Goal: Obtain resource: Obtain resource

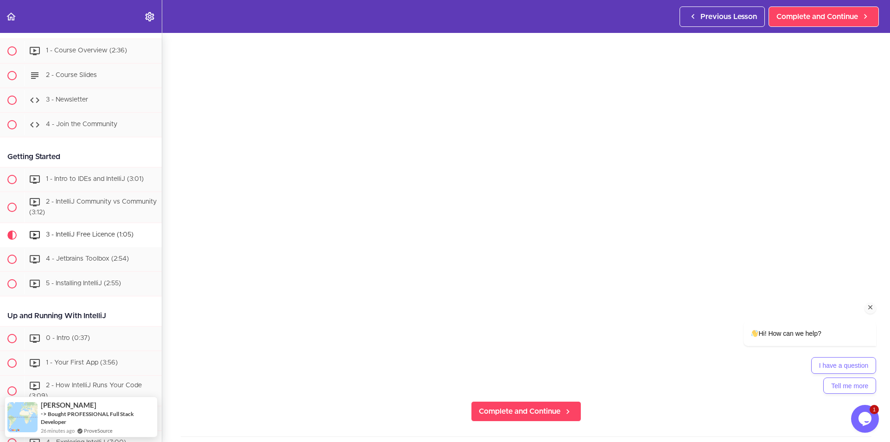
drag, startPoint x: 873, startPoint y: 309, endPoint x: 1587, endPoint y: 547, distance: 752.6
click at [873, 309] on icon "Chat attention grabber" at bounding box center [870, 307] width 8 height 8
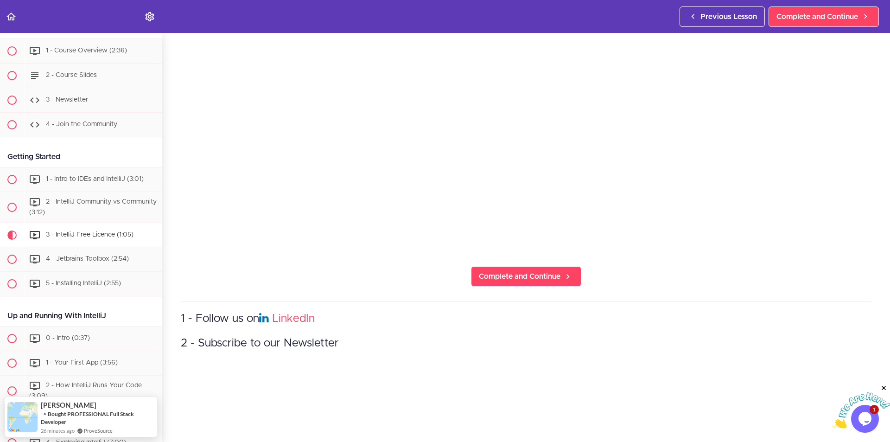
scroll to position [278, 0]
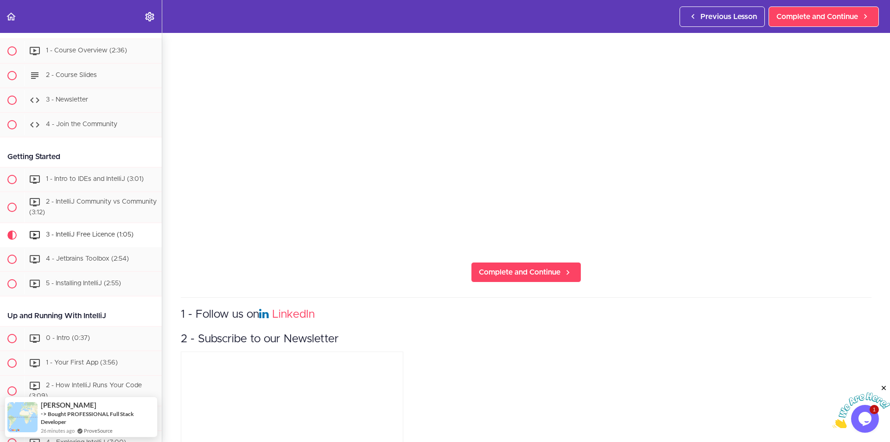
click at [624, 371] on div "1 - Follow us on LinkedIn 2 - Subscribe to our Newsletter" at bounding box center [526, 399] width 691 height 205
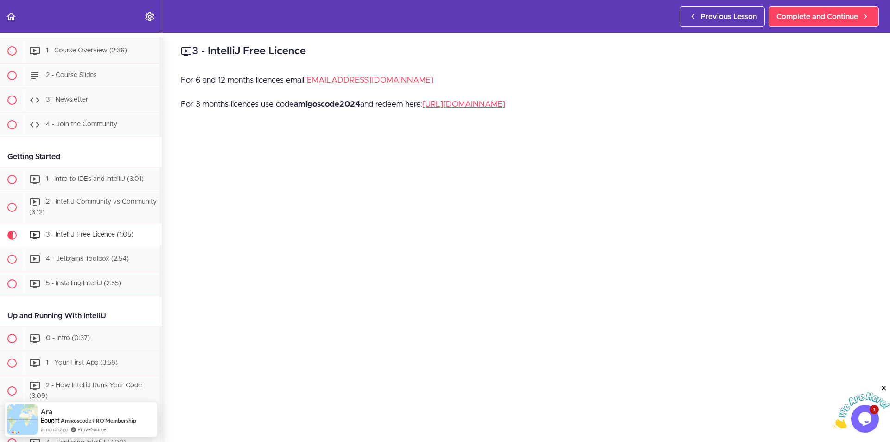
scroll to position [0, 0]
click at [318, 106] on strong "amigoscode2024" at bounding box center [327, 106] width 66 height 8
drag, startPoint x: 318, startPoint y: 106, endPoint x: 343, endPoint y: 106, distance: 25.5
click at [318, 106] on strong "amigoscode2024" at bounding box center [327, 106] width 66 height 8
click at [351, 106] on strong "amigoscode2024" at bounding box center [327, 106] width 66 height 8
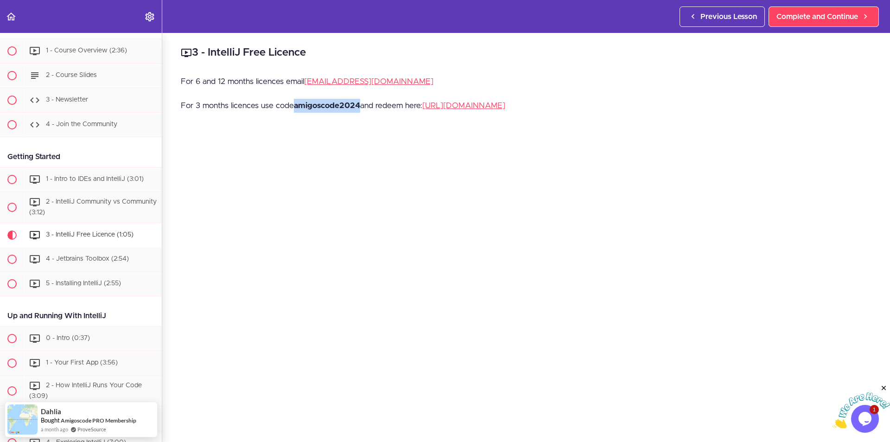
drag, startPoint x: 360, startPoint y: 107, endPoint x: 297, endPoint y: 108, distance: 63.5
click at [297, 108] on strong "amigoscode2024" at bounding box center [327, 106] width 66 height 8
copy strong "amigoscode2024"
